Goal: Check status: Check status

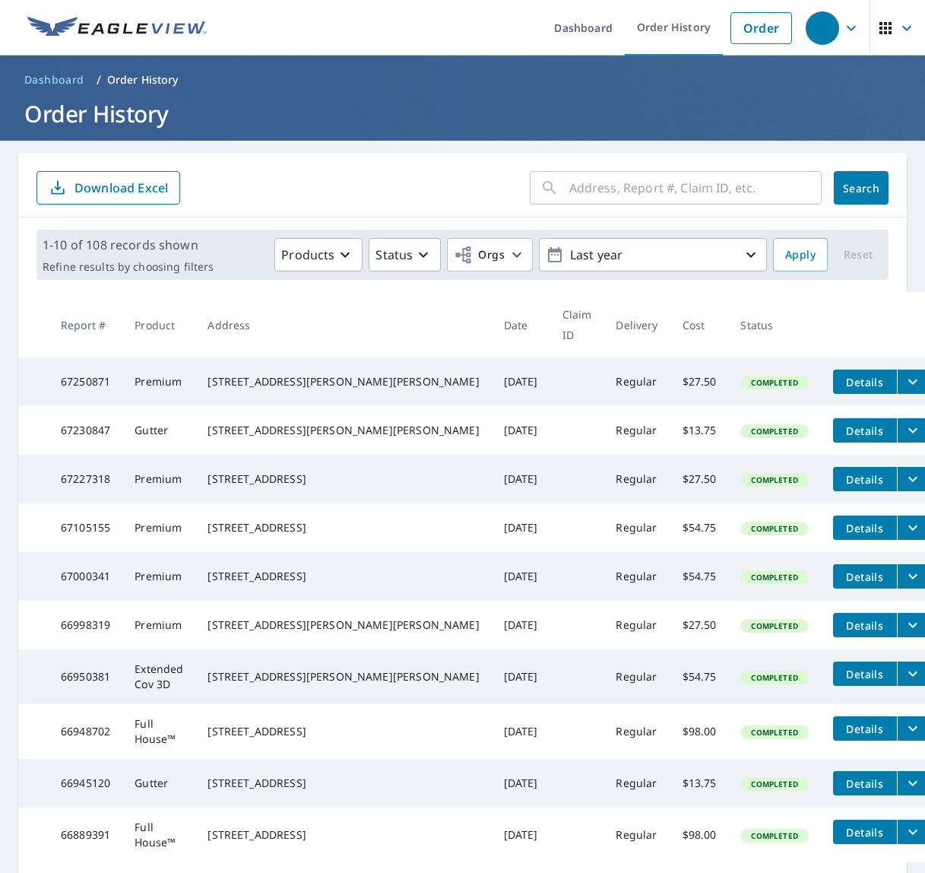
click at [694, 192] on input "text" at bounding box center [695, 187] width 252 height 43
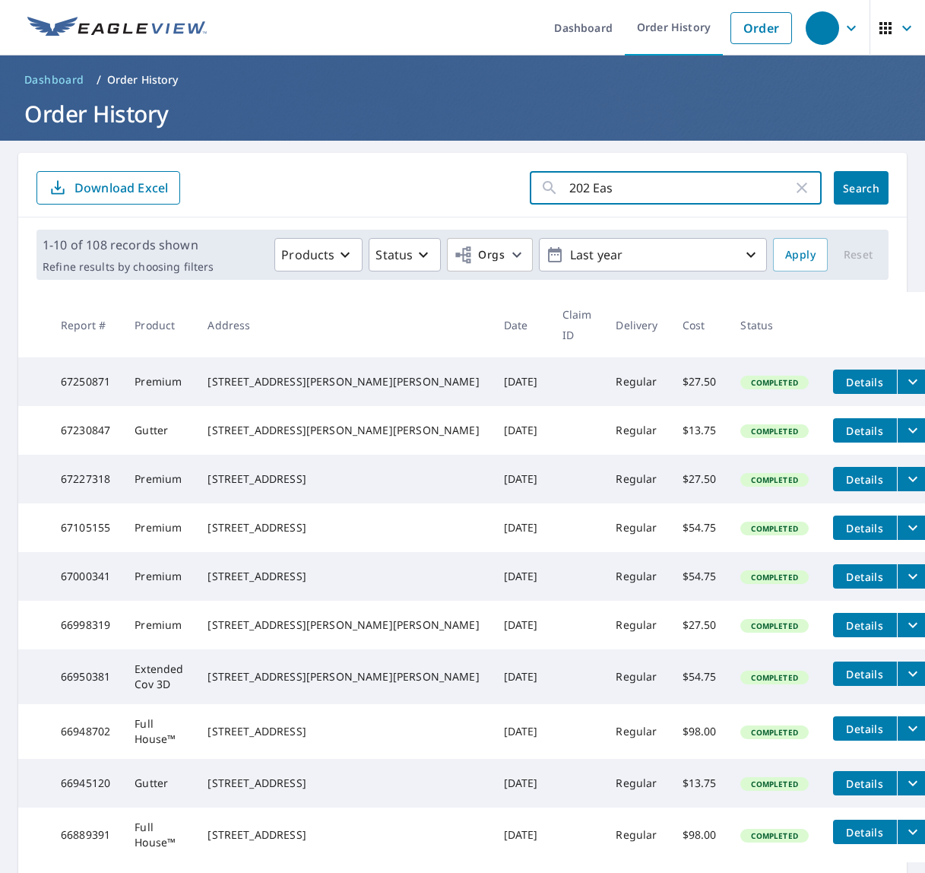
type input "202 East"
click button "Search" at bounding box center [861, 187] width 55 height 33
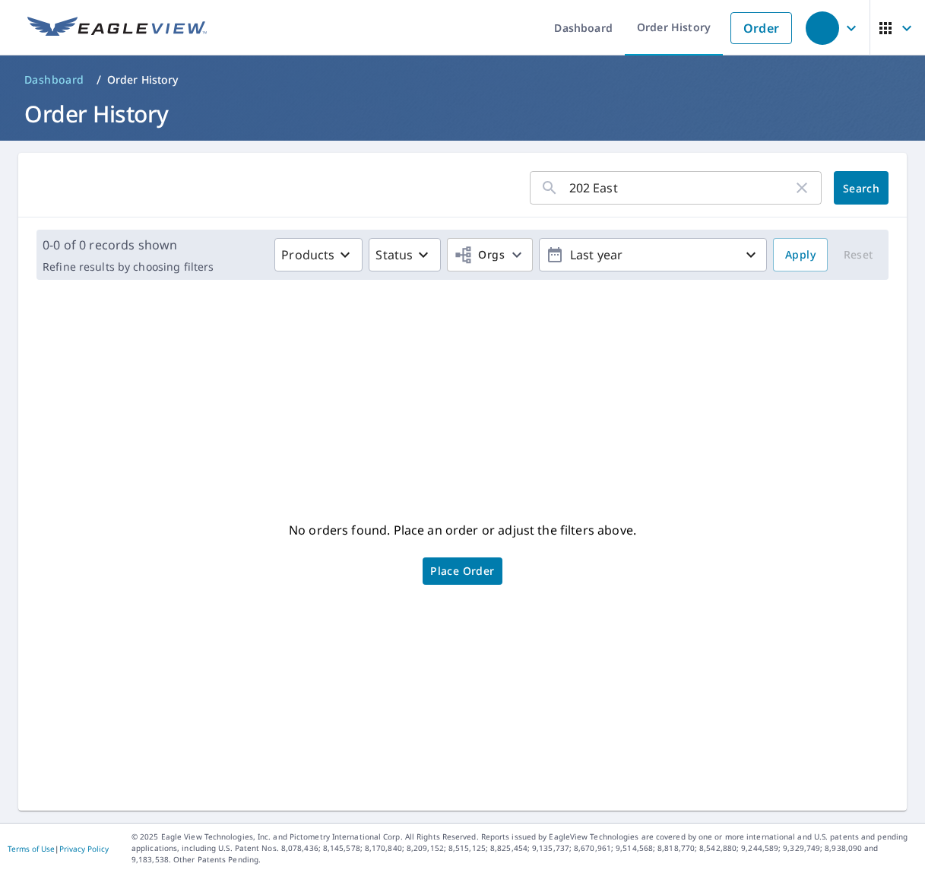
click at [804, 185] on icon "button" at bounding box center [802, 187] width 11 height 11
click at [631, 180] on input "text" at bounding box center [695, 187] width 252 height 43
type input "912 Home St"
click button "Search" at bounding box center [861, 187] width 55 height 33
